Goal: Understand process/instructions

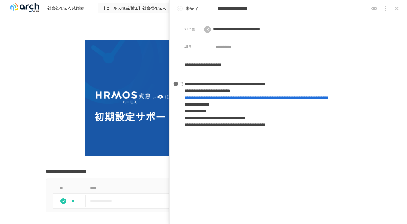
click at [257, 98] on span "**********" at bounding box center [256, 97] width 144 height 4
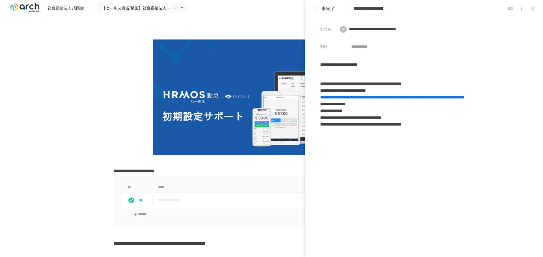
click at [47, 162] on div "**********" at bounding box center [271, 130] width 543 height 229
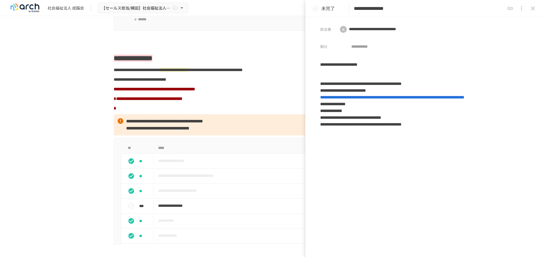
scroll to position [398, 0]
